Goal: Go to known website: Access a specific website the user already knows

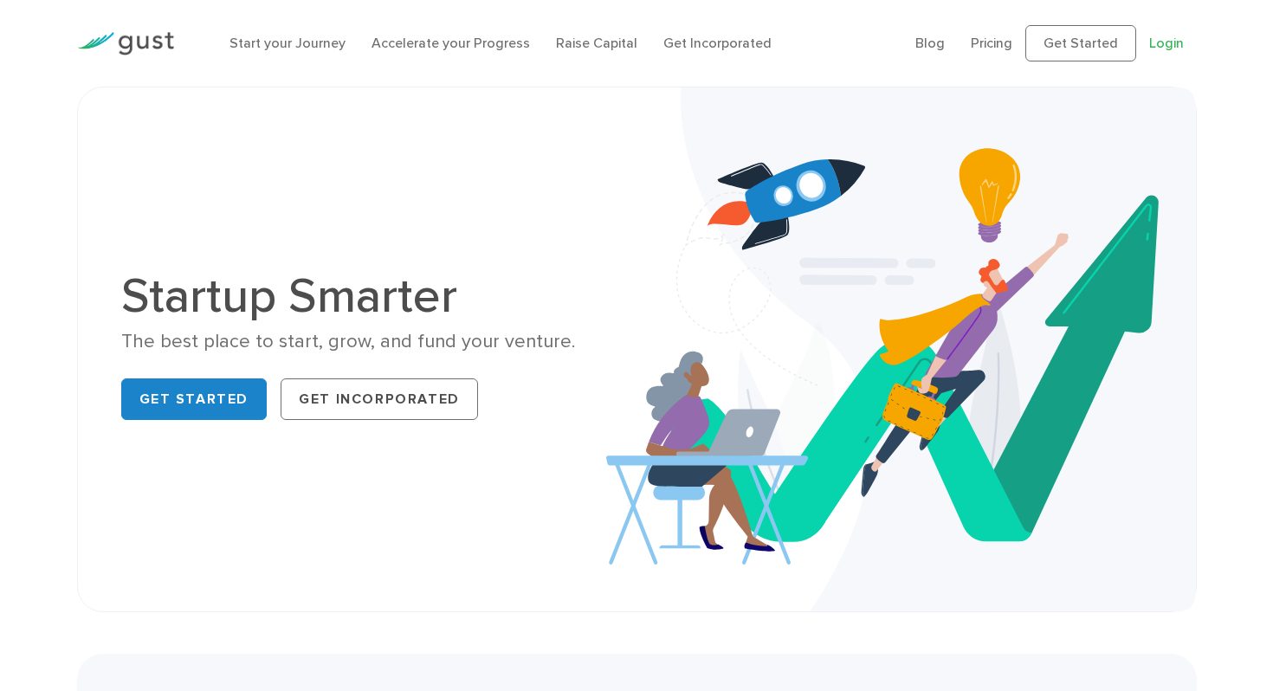
click at [535, 41] on link "Login" at bounding box center [1166, 43] width 35 height 16
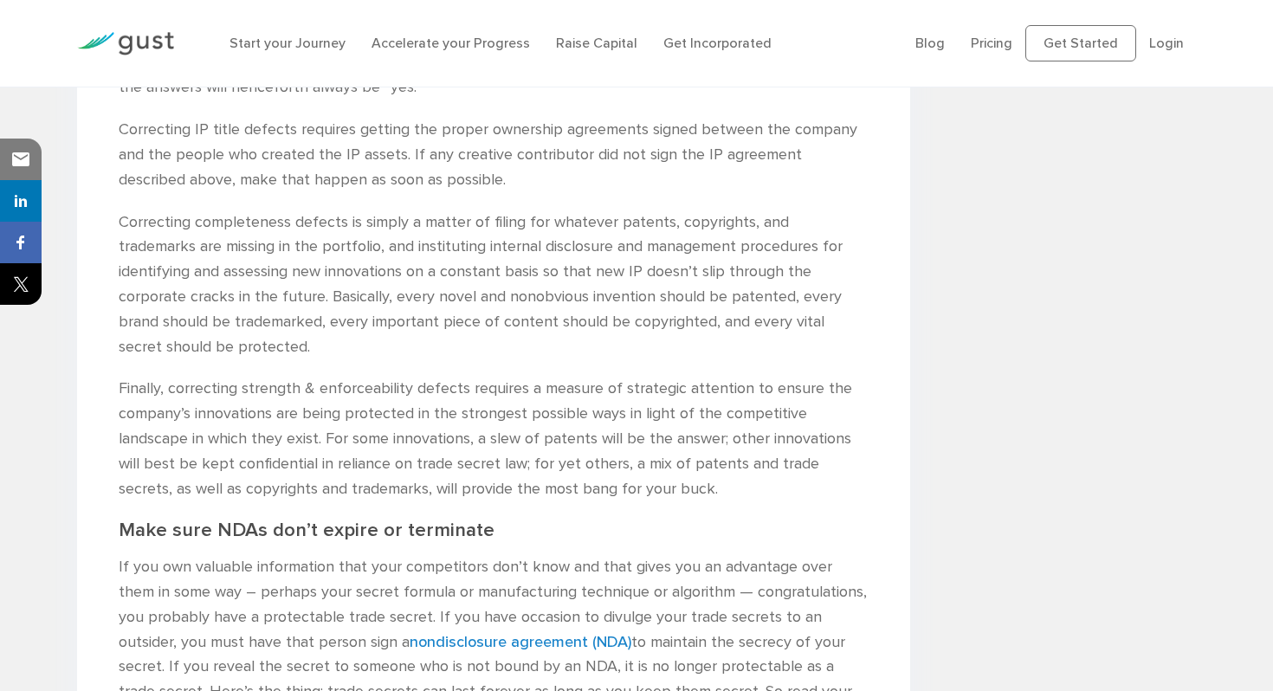
scroll to position [1697, 0]
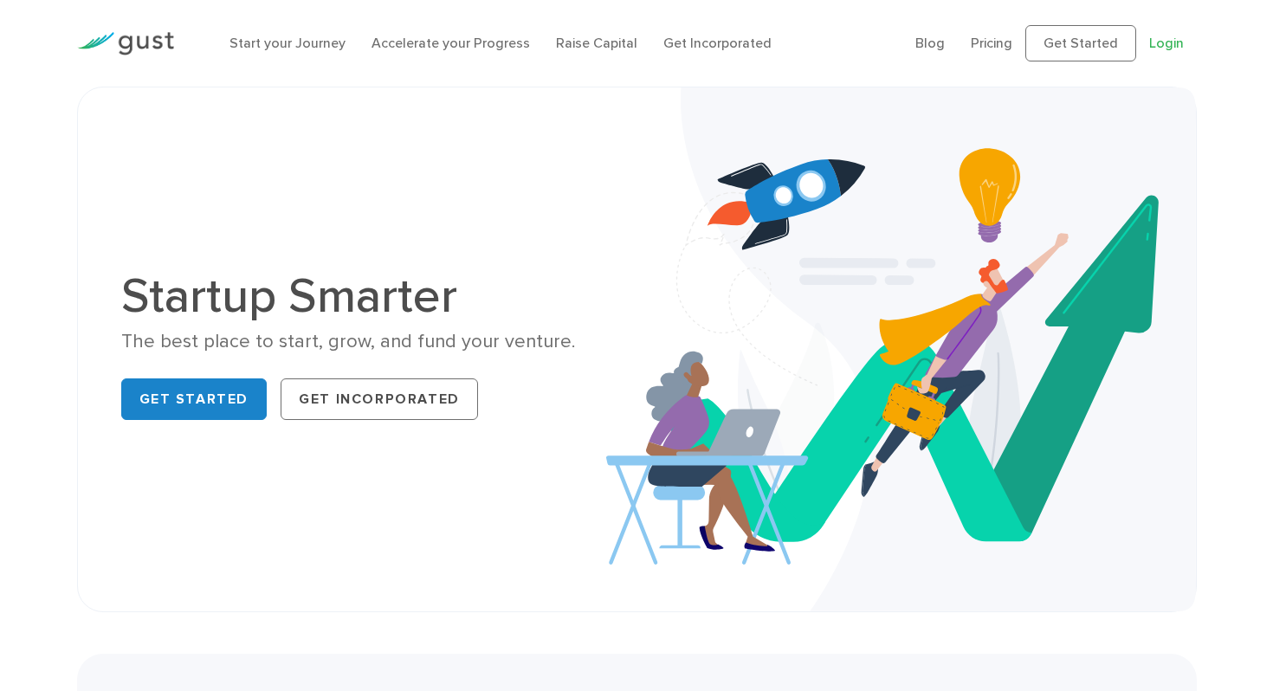
click at [1160, 50] on link "Login" at bounding box center [1166, 43] width 35 height 16
